Goal: Task Accomplishment & Management: Complete application form

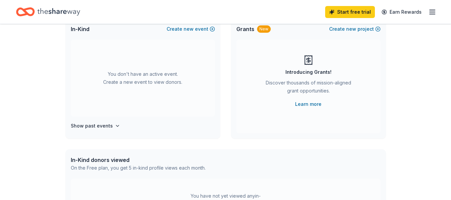
scroll to position [67, 0]
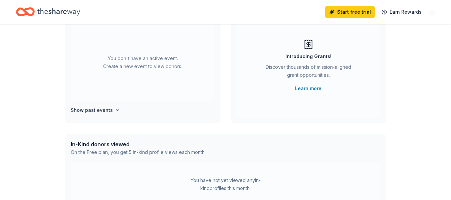
drag, startPoint x: 305, startPoint y: 89, endPoint x: 73, endPoint y: 17, distance: 243.0
click at [73, 17] on icon "Home" at bounding box center [58, 12] width 43 height 14
click at [66, 14] on icon "Home" at bounding box center [58, 12] width 43 height 14
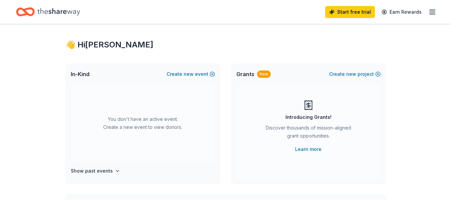
scroll to position [0, 0]
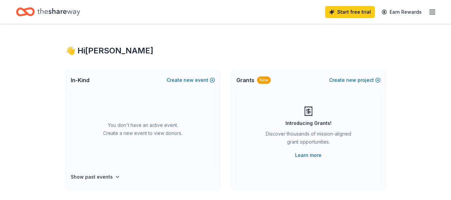
click at [32, 15] on icon "Home" at bounding box center [28, 11] width 10 height 7
click at [434, 10] on line "button" at bounding box center [432, 10] width 5 height 0
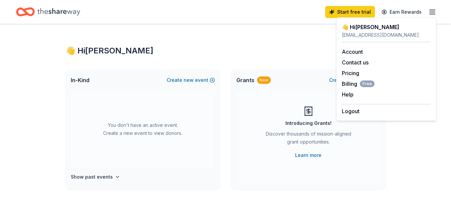
click at [307, 88] on div "Grants New Create new project" at bounding box center [308, 80] width 155 height 21
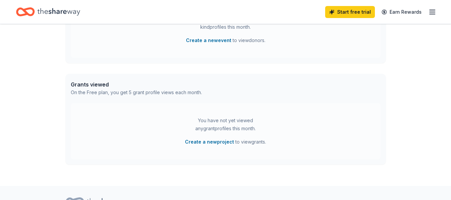
scroll to position [195, 0]
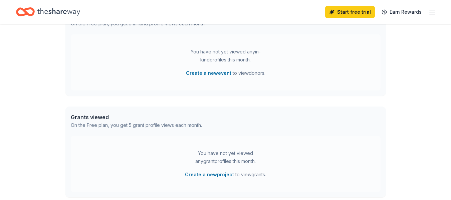
click at [37, 13] on icon "Home" at bounding box center [58, 12] width 43 height 14
click at [38, 13] on icon "Home" at bounding box center [58, 12] width 43 height 14
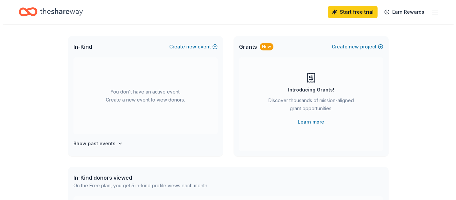
scroll to position [0, 0]
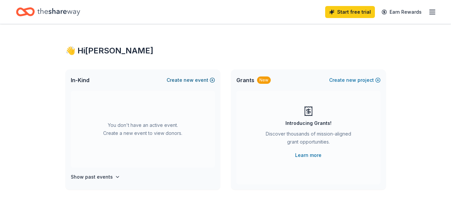
click at [183, 82] on button "Create new event" at bounding box center [191, 80] width 48 height 8
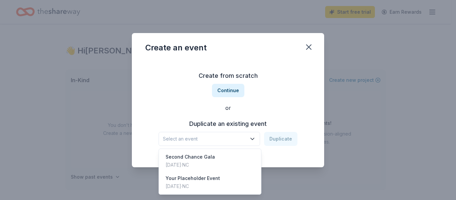
click at [219, 140] on span "Select an event" at bounding box center [205, 139] width 84 height 8
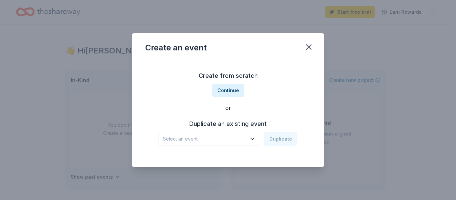
click at [219, 140] on span "Select an event" at bounding box center [205, 139] width 84 height 8
click at [224, 83] on div "Create from scratch Continue or Duplicate an existing event Select an event Dup…" at bounding box center [228, 108] width 166 height 97
click at [227, 97] on div "Create from scratch Continue or Duplicate an existing event Select an event Dup…" at bounding box center [228, 108] width 166 height 97
click at [228, 93] on button "Continue" at bounding box center [228, 90] width 32 height 13
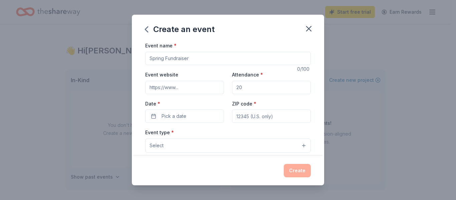
click at [198, 67] on div "Event name * 0 /100 Event website Attendance * Date * Pick a date ZIP code * Ev…" at bounding box center [228, 195] width 166 height 309
drag, startPoint x: 199, startPoint y: 66, endPoint x: 186, endPoint y: 67, distance: 12.7
click at [186, 69] on div "Event name * 0 /100 Event website Attendance * Date * Pick a date ZIP code * Ev…" at bounding box center [228, 195] width 166 height 309
click at [201, 60] on input "Event name *" at bounding box center [228, 58] width 166 height 13
drag, startPoint x: 202, startPoint y: 60, endPoint x: 102, endPoint y: 58, distance: 99.9
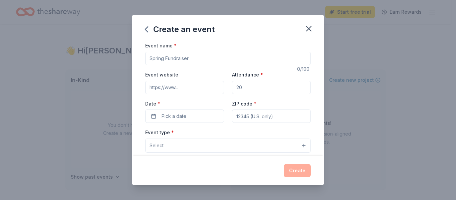
click at [102, 58] on div "Create an event Event name * 0 /100 Event website Attendance * Date * Pick a da…" at bounding box center [228, 100] width 456 height 200
type input "Trunk or Treat"
click at [177, 146] on button "Select" at bounding box center [228, 146] width 166 height 14
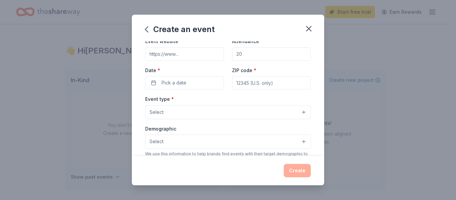
scroll to position [67, 0]
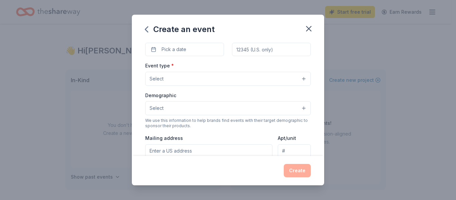
click at [214, 82] on button "Select" at bounding box center [228, 79] width 166 height 14
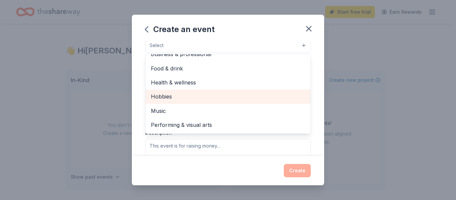
scroll to position [0, 0]
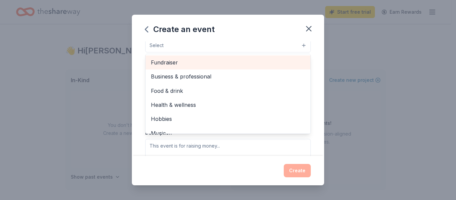
click at [188, 63] on span "Fundraiser" at bounding box center [228, 62] width 154 height 9
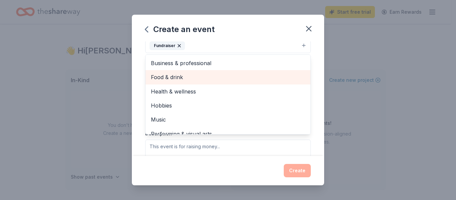
click at [212, 81] on span "Food & drink" at bounding box center [228, 77] width 154 height 9
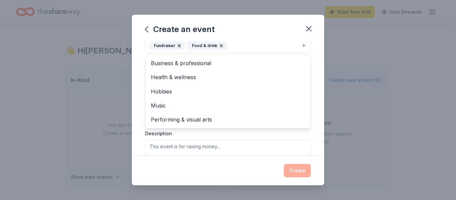
click at [252, 30] on div "Create an event Event name * Trunk or Treat 14 /100 Event website Attendance * …" at bounding box center [228, 100] width 192 height 170
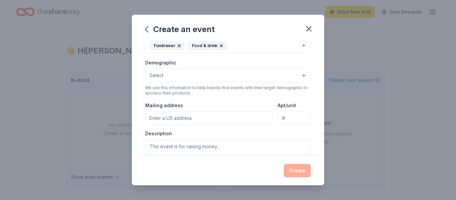
scroll to position [97, 0]
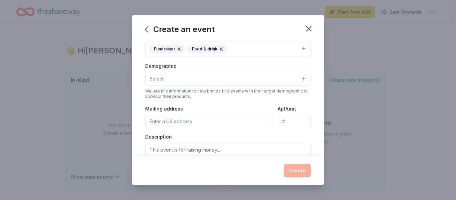
click at [198, 77] on button "Select" at bounding box center [228, 79] width 166 height 14
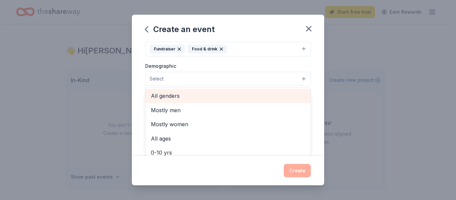
click at [202, 100] on span "All genders" at bounding box center [228, 96] width 154 height 9
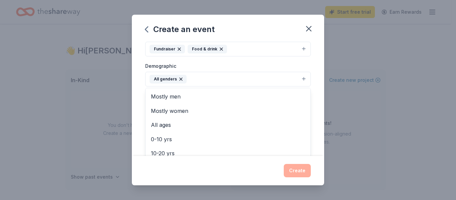
click at [143, 65] on div "Event name * Trunk or Treat 14 /100 Event website Attendance * Date * Pick a da…" at bounding box center [228, 98] width 192 height 114
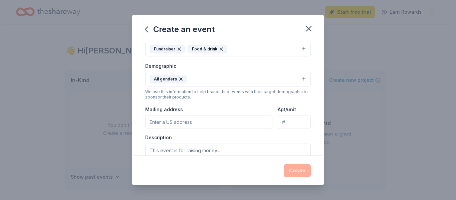
click at [178, 121] on input "Mailing address" at bounding box center [208, 122] width 127 height 13
type input "4556 County Home Rd"
type input "27858"
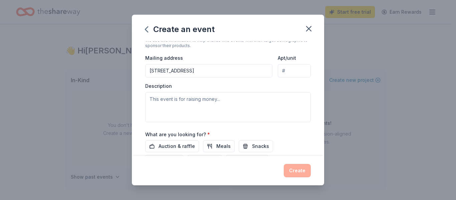
scroll to position [164, 0]
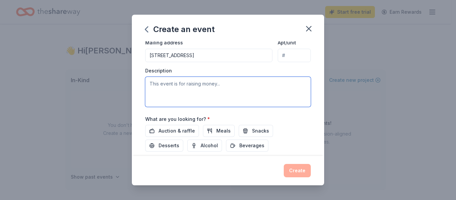
click at [217, 94] on textarea at bounding box center [228, 92] width 166 height 30
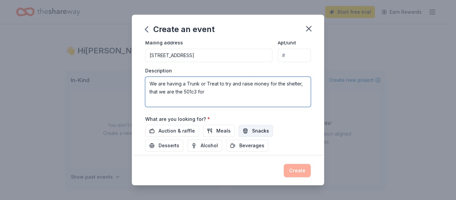
type textarea "We are having a Trunk or Treat to try and raise money for the shelter, that we …"
click at [250, 136] on button "Snacks" at bounding box center [256, 131] width 34 height 12
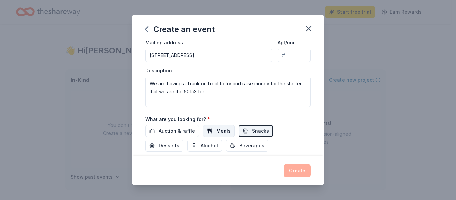
click at [222, 130] on span "Meals" at bounding box center [224, 131] width 14 height 8
click at [174, 131] on span "Auction & raffle" at bounding box center [177, 131] width 36 height 8
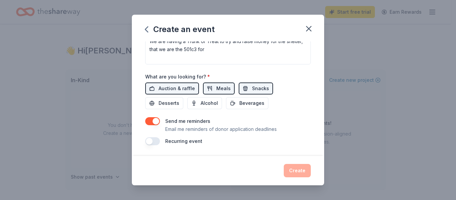
scroll to position [0, 0]
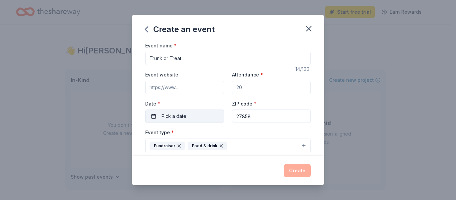
click at [180, 116] on span "Pick a date" at bounding box center [174, 116] width 25 height 8
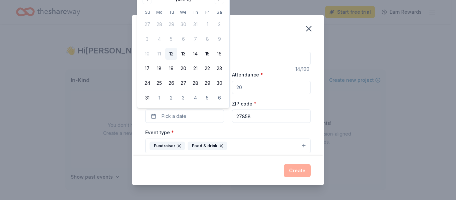
click at [224, 4] on div "August 2025 Su Mo Tu We Th Fr Sa 27 28 29 30 31 1 2 3 4 5 6 7 8 9 10 11 12 13 1…" at bounding box center [183, 49] width 84 height 110
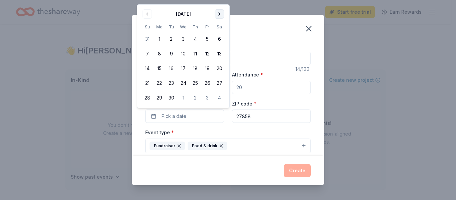
click at [221, 3] on div "Create an event Event name * Trunk or Treat 14 /100 Event website Attendance * …" at bounding box center [228, 100] width 456 height 200
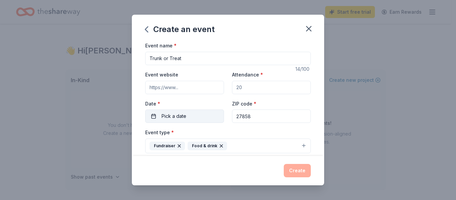
click at [198, 116] on button "Pick a date" at bounding box center [184, 116] width 79 height 13
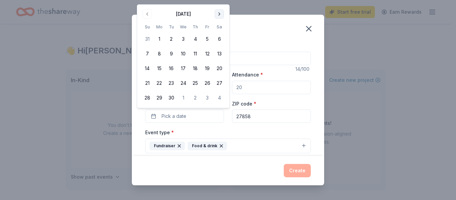
click at [220, 11] on button "Go to next month" at bounding box center [219, 13] width 9 height 9
click at [207, 97] on button "31" at bounding box center [207, 98] width 12 height 12
click at [256, 33] on div "Create an event" at bounding box center [228, 28] width 192 height 27
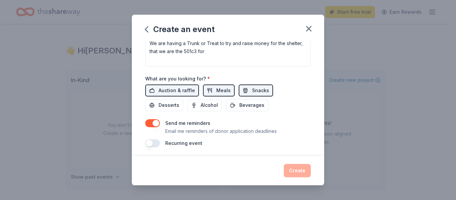
scroll to position [206, 0]
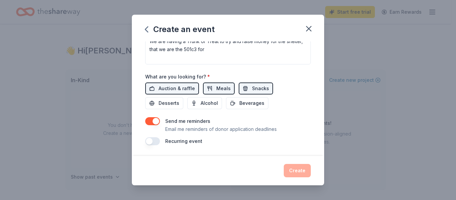
click at [298, 165] on div "Create" at bounding box center [228, 170] width 166 height 13
click at [298, 168] on div "Create" at bounding box center [228, 170] width 166 height 13
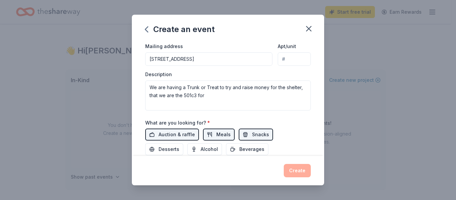
scroll to position [0, 0]
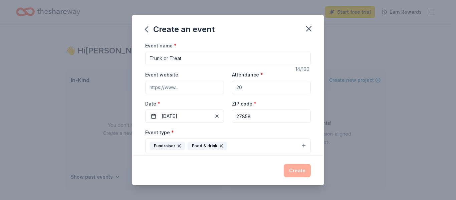
click at [197, 91] on input "Event website" at bounding box center [184, 87] width 79 height 13
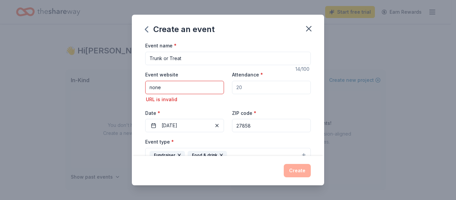
click at [294, 172] on div "Create" at bounding box center [228, 170] width 166 height 13
click at [294, 173] on div "Create" at bounding box center [228, 170] width 166 height 13
click at [179, 85] on input "none" at bounding box center [184, 87] width 79 height 13
drag, startPoint x: 179, startPoint y: 85, endPoint x: 86, endPoint y: 102, distance: 95.2
click at [86, 102] on div "Create an event Event name * Trunk or Treat 14 /100 Event website none URL is i…" at bounding box center [228, 100] width 456 height 200
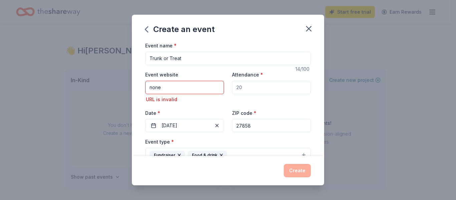
paste input "https://www.facebook.com/spaytoday1/"
type input "https://www.facebook.com/spaytoday1/"
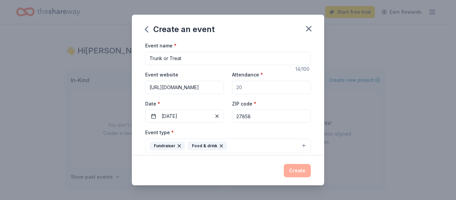
click at [251, 58] on input "Trunk or Treat" at bounding box center [228, 58] width 166 height 13
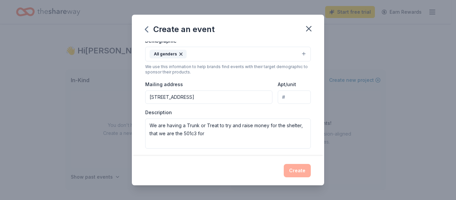
scroll to position [134, 0]
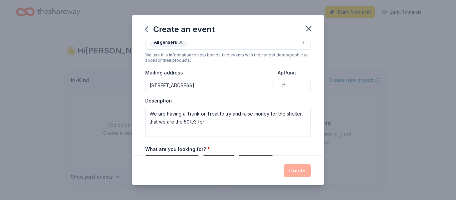
type input "Trunk or Treat"
click at [240, 84] on input "4556 County Home Rd" at bounding box center [208, 85] width 127 height 13
type input "4556 County Home Road, Winterville, NC, 28590"
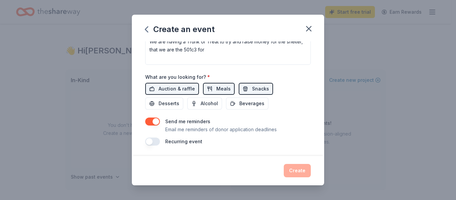
scroll to position [206, 0]
drag, startPoint x: 291, startPoint y: 128, endPoint x: 282, endPoint y: 131, distance: 9.7
click at [291, 127] on div "Send me reminders Email me reminders of donor application deadlines" at bounding box center [228, 125] width 166 height 16
click at [156, 140] on button "button" at bounding box center [152, 141] width 15 height 8
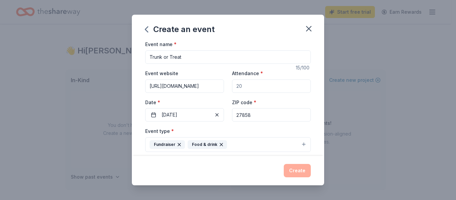
scroll to position [0, 0]
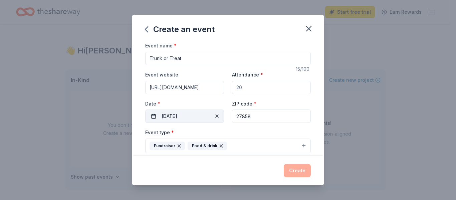
click at [214, 118] on span "button" at bounding box center [217, 116] width 8 height 8
click at [214, 118] on button "Pick a date" at bounding box center [184, 116] width 79 height 13
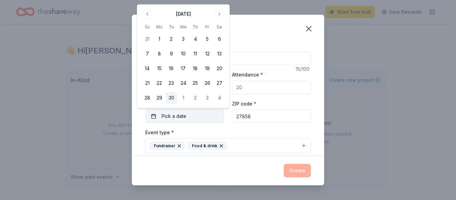
click at [168, 96] on button "30" at bounding box center [171, 98] width 12 height 12
click at [234, 135] on div "Event type * Fundraiser Food & drink" at bounding box center [228, 140] width 166 height 25
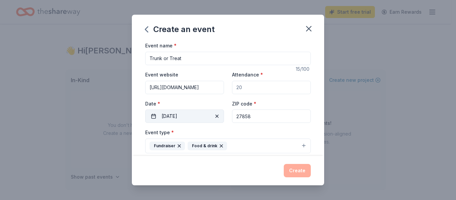
click at [303, 171] on div "Create" at bounding box center [228, 170] width 166 height 13
click at [210, 64] on input "Trunk or Treat" at bounding box center [228, 58] width 166 height 13
click at [245, 89] on input "Attendance *" at bounding box center [271, 87] width 79 height 13
click at [208, 87] on input "https://www.facebook.com/spaytoday1/" at bounding box center [184, 87] width 79 height 13
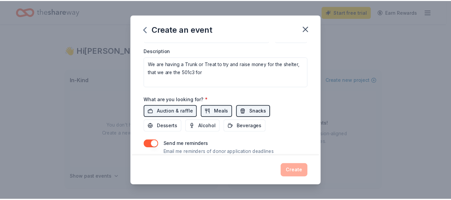
scroll to position [206, 0]
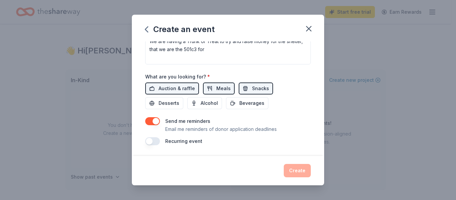
click at [301, 162] on div "Create" at bounding box center [228, 170] width 192 height 29
click at [309, 26] on icon "button" at bounding box center [308, 28] width 9 height 9
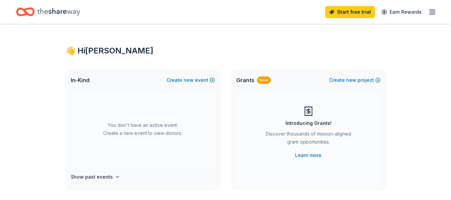
click at [31, 15] on icon "Home" at bounding box center [28, 11] width 10 height 7
click at [39, 11] on icon "Home" at bounding box center [58, 11] width 43 height 7
click at [40, 11] on icon "Home" at bounding box center [58, 12] width 43 height 14
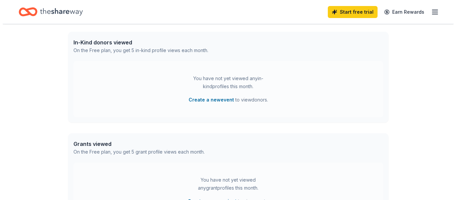
scroll to position [162, 0]
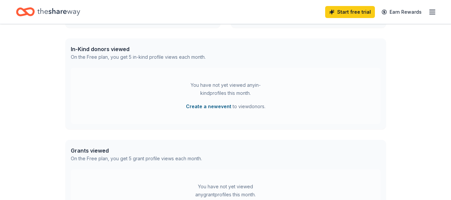
click at [206, 107] on button "Create a new event" at bounding box center [208, 107] width 45 height 8
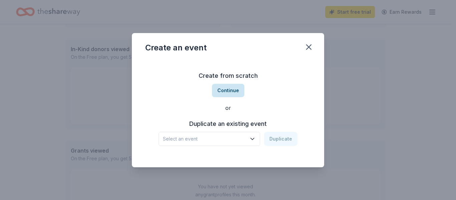
click at [220, 95] on button "Continue" at bounding box center [228, 90] width 32 height 13
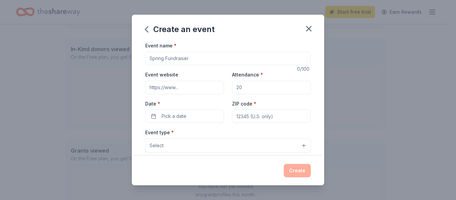
click at [194, 57] on input "Event name *" at bounding box center [228, 58] width 166 height 13
type input "Trunk or Treat"
drag, startPoint x: 243, startPoint y: 87, endPoint x: 220, endPoint y: 92, distance: 23.1
click at [220, 92] on div "Event website Attendance * 20 Date * Pick a date ZIP code *" at bounding box center [228, 97] width 166 height 52
type input "25"
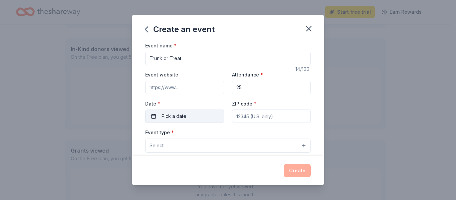
click at [197, 114] on button "Pick a date" at bounding box center [184, 116] width 79 height 13
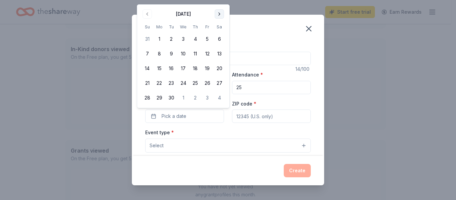
click at [219, 3] on div "Create an event Event name * Trunk or Treat 14 /100 Event website Attendance * …" at bounding box center [228, 100] width 456 height 200
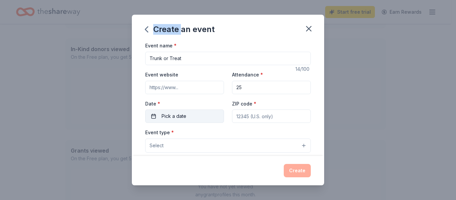
click at [210, 110] on button "Pick a date" at bounding box center [184, 116] width 79 height 13
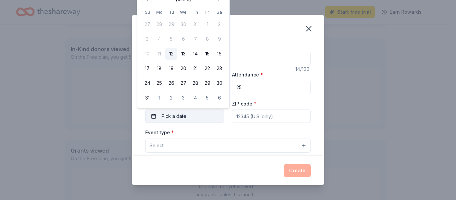
click at [211, 117] on button "Pick a date" at bounding box center [184, 116] width 79 height 13
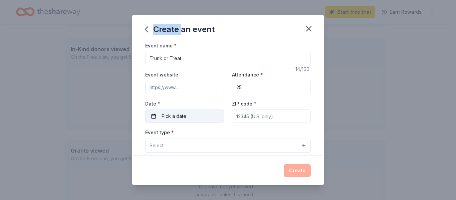
click at [199, 123] on button "Pick a date" at bounding box center [184, 116] width 79 height 13
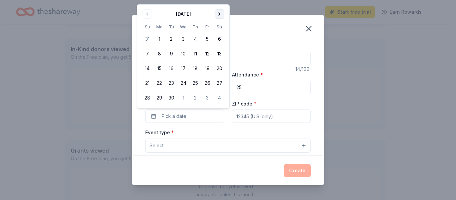
click at [221, 14] on button "Go to next month" at bounding box center [219, 13] width 9 height 9
click at [208, 96] on button "31" at bounding box center [207, 98] width 12 height 12
click at [261, 148] on button "Select" at bounding box center [228, 146] width 166 height 14
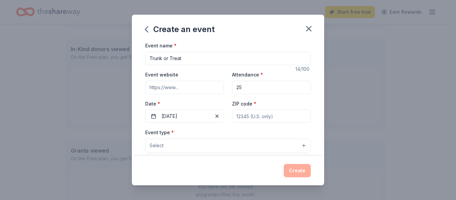
click at [259, 118] on div "Event name * Trunk or Treat 14 /100 Event website Attendance * 25 Date * 10/31/…" at bounding box center [228, 195] width 166 height 309
click at [253, 116] on input "ZIP code *" at bounding box center [271, 116] width 79 height 13
type input "27858"
type input "4556 County Home Rd"
click at [260, 146] on button "Select" at bounding box center [228, 146] width 166 height 14
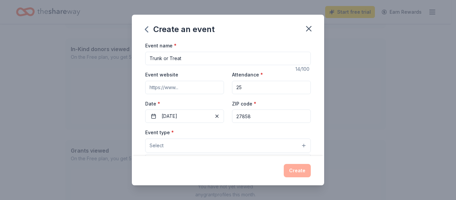
click at [211, 148] on button "Select" at bounding box center [228, 146] width 166 height 14
click at [184, 142] on button "Select" at bounding box center [228, 146] width 166 height 14
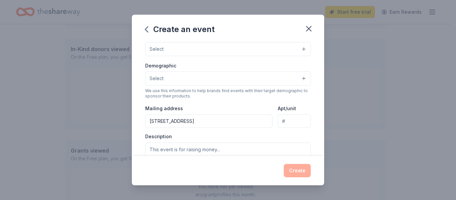
scroll to position [100, 0]
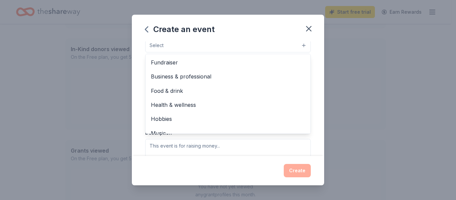
click at [300, 47] on button "Select" at bounding box center [228, 45] width 166 height 14
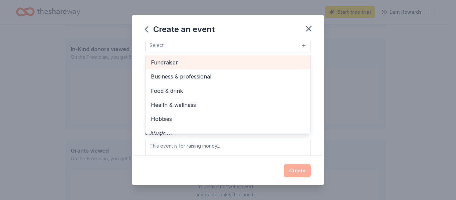
click at [227, 66] on span "Fundraiser" at bounding box center [228, 62] width 154 height 9
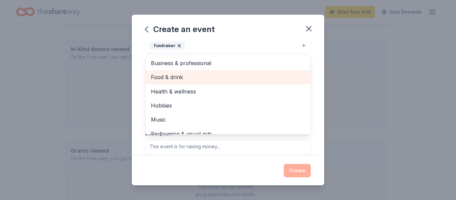
click at [166, 78] on span "Food & drink" at bounding box center [228, 77] width 154 height 9
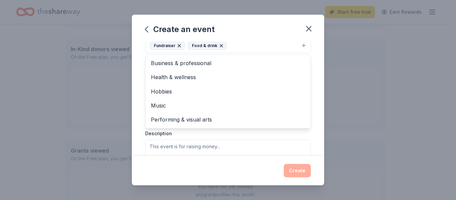
click at [136, 86] on div "Event name * Trunk or Treat 14 /100 Event website Attendance * 25 Date * 10/31/…" at bounding box center [228, 98] width 192 height 114
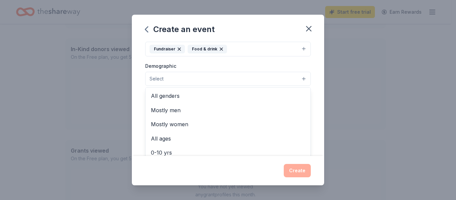
click at [186, 81] on button "Select" at bounding box center [228, 79] width 166 height 14
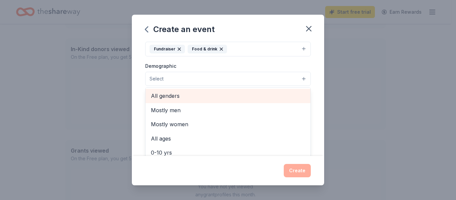
click at [182, 98] on span "All genders" at bounding box center [228, 96] width 154 height 9
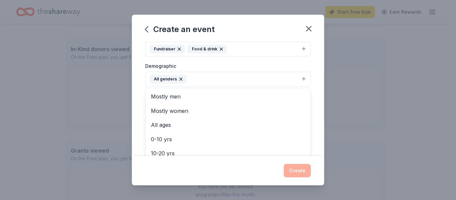
click at [138, 93] on div "Event name * Trunk or Treat 14 /100 Event website Attendance * 25 Date * 10/31/…" at bounding box center [228, 98] width 192 height 114
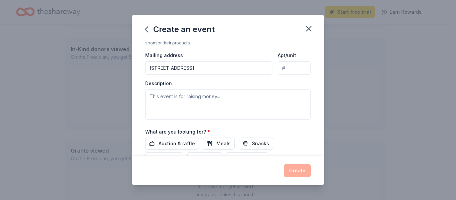
scroll to position [164, 0]
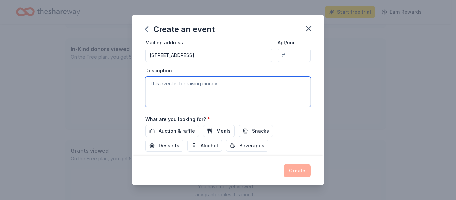
click at [194, 96] on textarea at bounding box center [228, 92] width 166 height 30
type textarea "Event to raise money for our shelter, We are the 501c3 for"
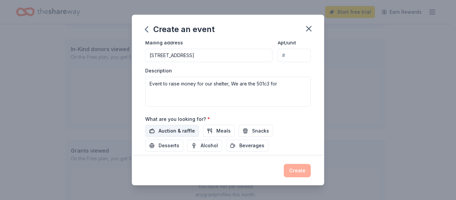
click at [172, 127] on span "Auction & raffle" at bounding box center [177, 131] width 36 height 8
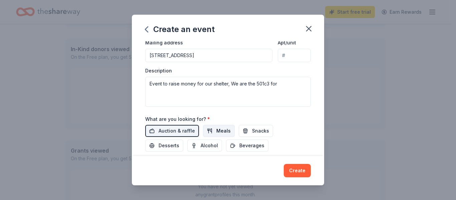
click at [214, 129] on button "Meals" at bounding box center [219, 131] width 32 height 12
click at [245, 128] on button "Snacks" at bounding box center [256, 131] width 34 height 12
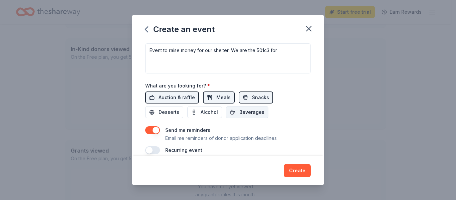
click at [257, 113] on span "Beverages" at bounding box center [252, 112] width 25 height 8
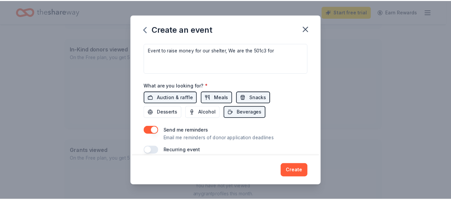
scroll to position [206, 0]
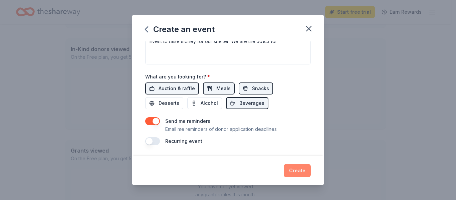
click at [302, 176] on button "Create" at bounding box center [297, 170] width 27 height 13
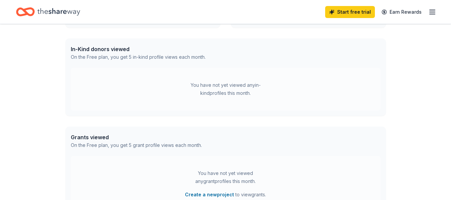
scroll to position [111, 0]
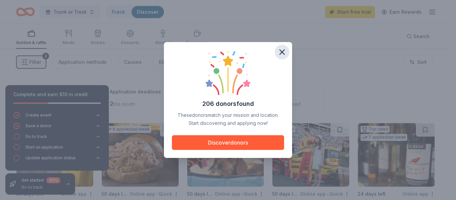
click at [283, 52] on icon "button" at bounding box center [282, 52] width 5 height 5
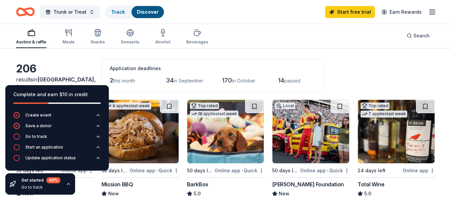
scroll to position [33, 0]
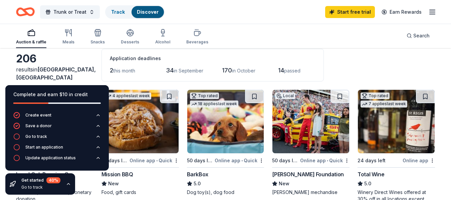
click at [220, 37] on div "Auction & raffle Meals Snacks Desserts Alcohol Beverages Search" at bounding box center [225, 35] width 419 height 25
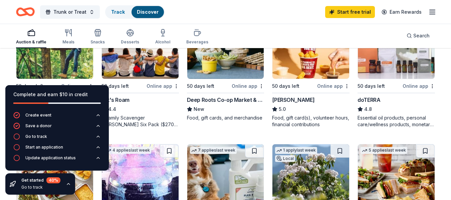
scroll to position [365, 0]
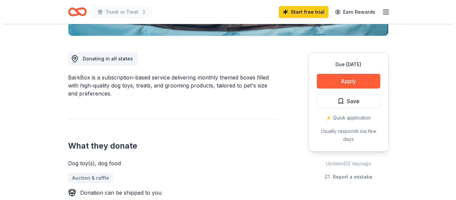
scroll to position [200, 0]
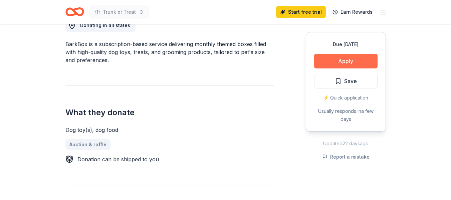
click at [333, 64] on button "Apply" at bounding box center [345, 61] width 63 height 15
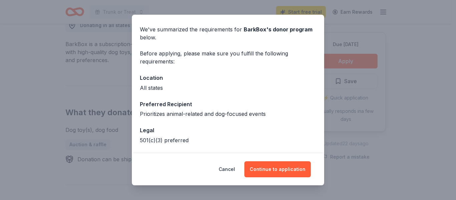
scroll to position [33, 0]
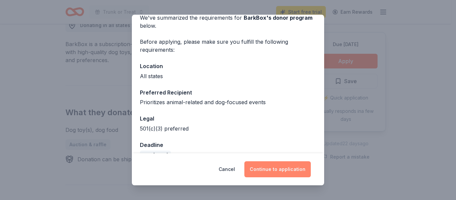
click at [275, 166] on button "Continue to application" at bounding box center [278, 169] width 66 height 16
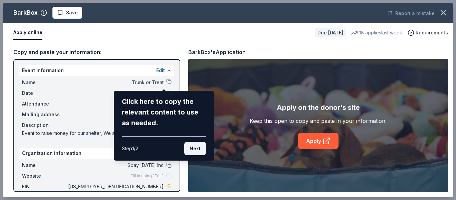
click at [202, 148] on button "Next" at bounding box center [195, 148] width 22 height 13
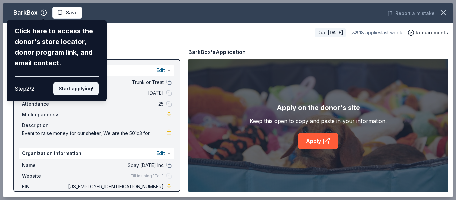
click at [78, 92] on button "Start applying!" at bounding box center [75, 88] width 45 height 13
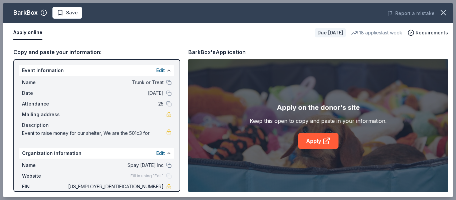
drag, startPoint x: 174, startPoint y: 102, endPoint x: 173, endPoint y: 137, distance: 35.1
click at [173, 137] on div "Event information Edit Name Trunk or Treat Date 10/31/25 Attendance 25 Mailing …" at bounding box center [96, 125] width 167 height 133
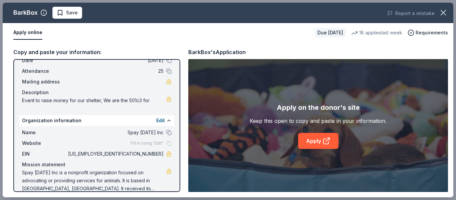
scroll to position [42, 0]
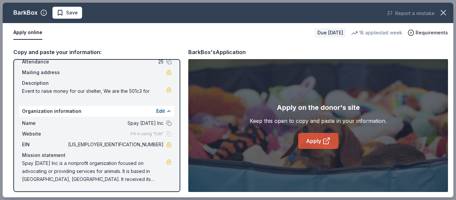
click at [327, 145] on icon at bounding box center [327, 141] width 8 height 8
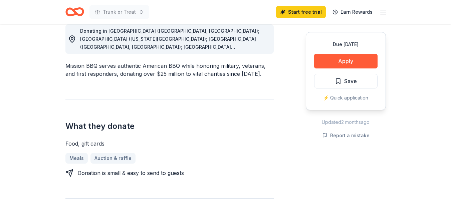
scroll to position [234, 0]
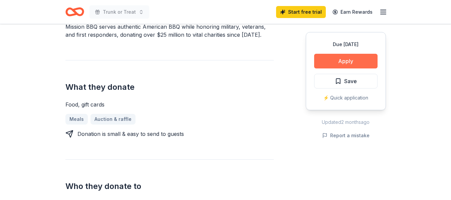
click at [331, 59] on button "Apply" at bounding box center [345, 61] width 63 height 15
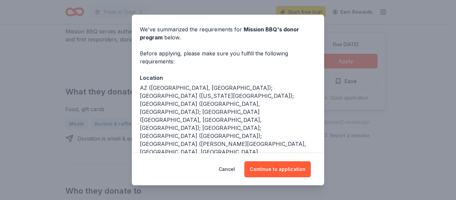
scroll to position [33, 0]
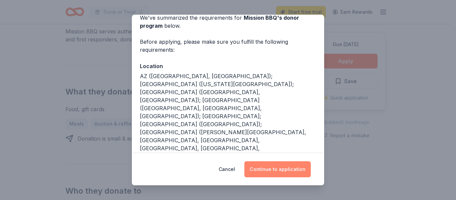
click at [276, 168] on button "Continue to application" at bounding box center [278, 169] width 66 height 16
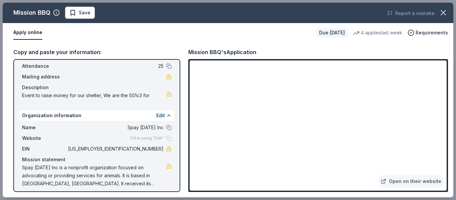
scroll to position [42, 0]
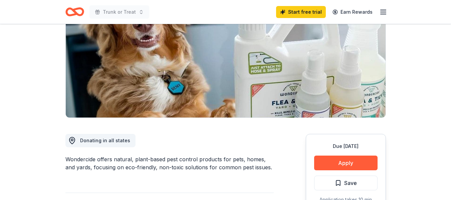
scroll to position [86, 0]
